Goal: Browse casually: Explore the website without a specific task or goal

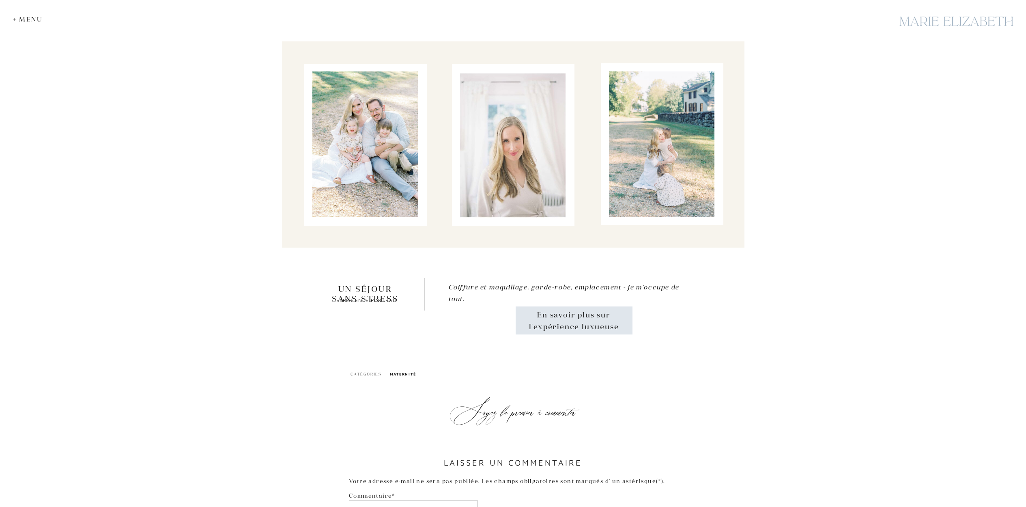
scroll to position [1476, 0]
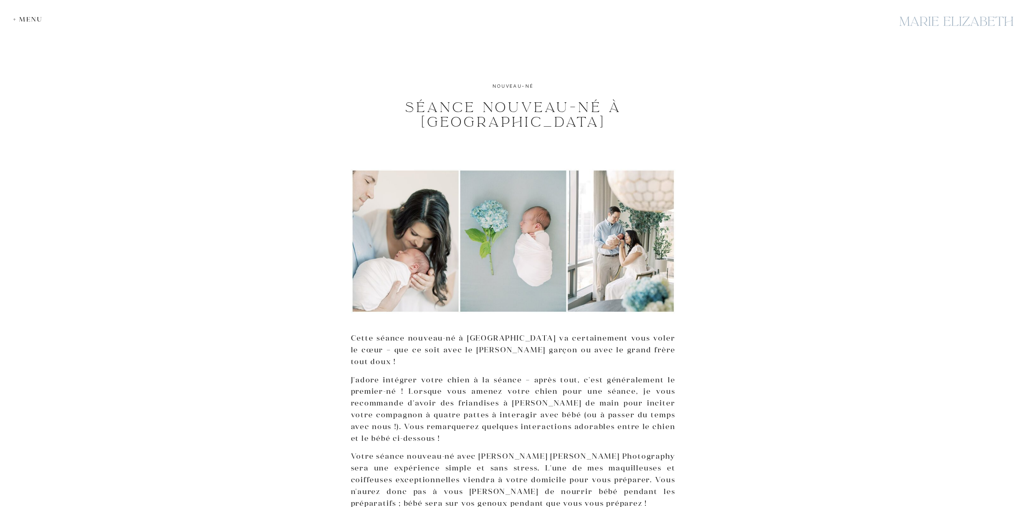
click at [911, 24] on div at bounding box center [956, 21] width 122 height 30
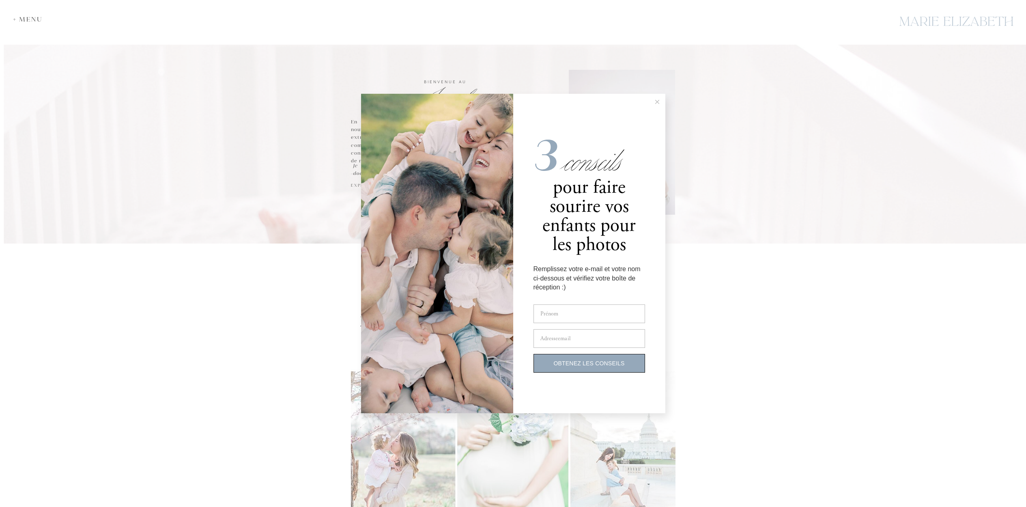
click at [660, 100] on button at bounding box center [657, 102] width 16 height 16
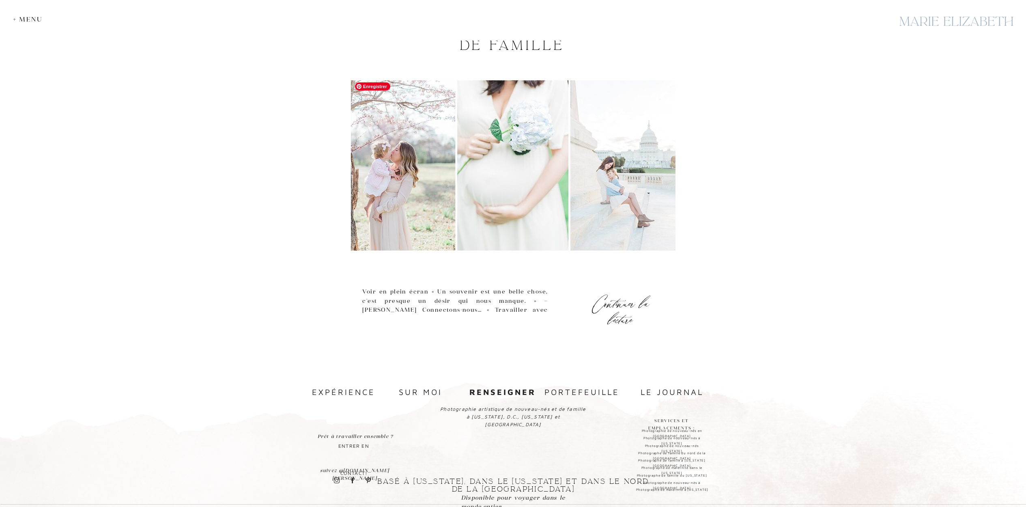
scroll to position [309, 0]
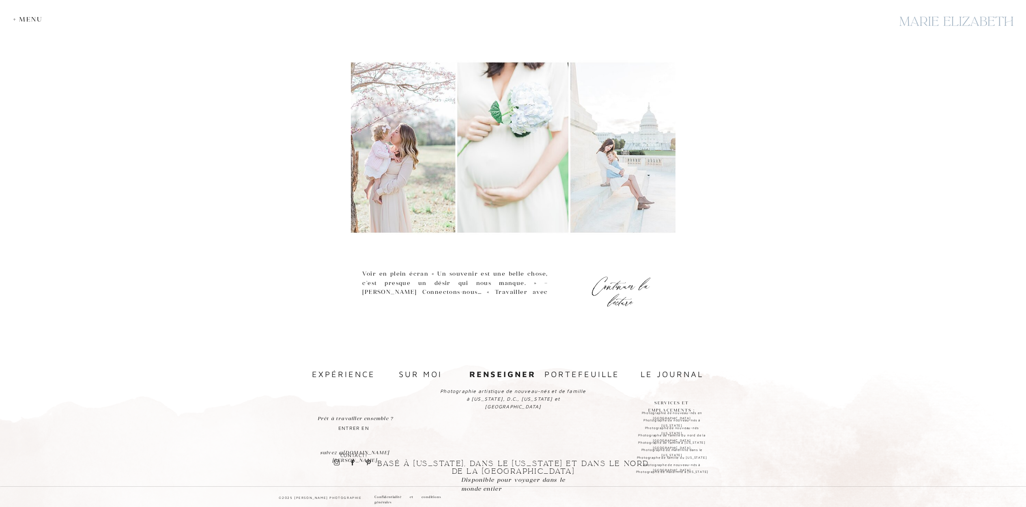
click at [571, 373] on font "portefeuille" at bounding box center [581, 373] width 75 height 9
click at [641, 160] on img at bounding box center [513, 147] width 325 height 174
